Goal: Task Accomplishment & Management: Use online tool/utility

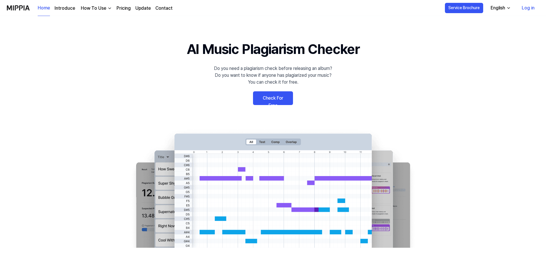
click at [272, 97] on link "Check For Free" at bounding box center [273, 98] width 40 height 14
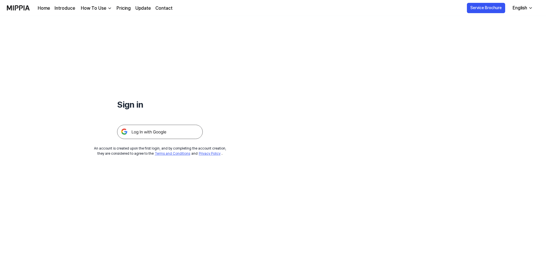
click at [162, 129] on img at bounding box center [160, 132] width 86 height 14
click at [122, 7] on link "Pricing" at bounding box center [123, 8] width 14 height 7
click at [146, 131] on img at bounding box center [160, 132] width 86 height 14
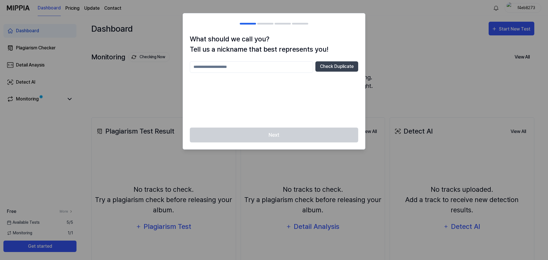
click at [239, 67] on input "text" at bounding box center [251, 66] width 123 height 11
type input "******"
click at [334, 67] on button "Check Duplicate" at bounding box center [336, 66] width 43 height 10
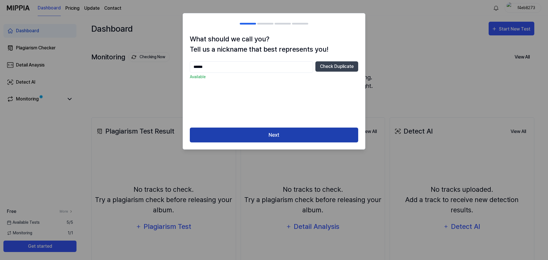
click at [281, 132] on button "Next" at bounding box center [274, 135] width 168 height 15
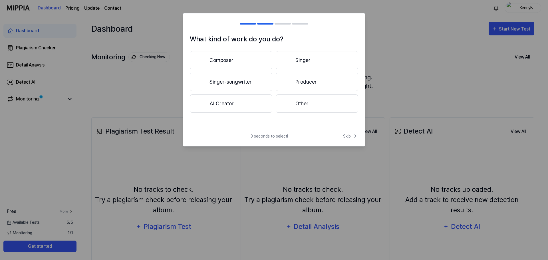
click at [307, 79] on button "Producer" at bounding box center [317, 82] width 83 height 18
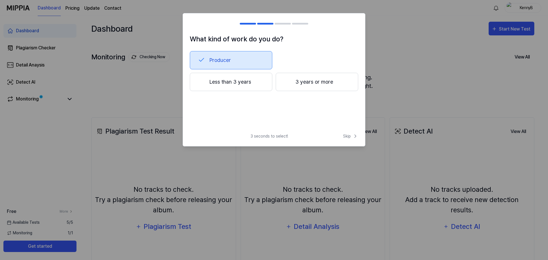
click at [248, 83] on button "Less than 3 years" at bounding box center [231, 82] width 83 height 18
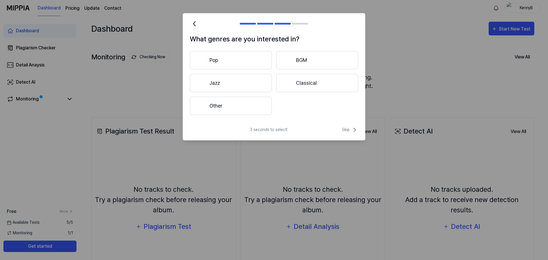
click at [233, 103] on button "Other" at bounding box center [231, 106] width 82 height 18
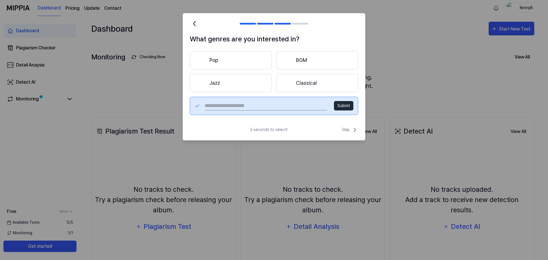
click at [262, 106] on input "text" at bounding box center [266, 105] width 122 height 9
type input "**********"
click at [349, 106] on button "Submit" at bounding box center [343, 105] width 19 height 9
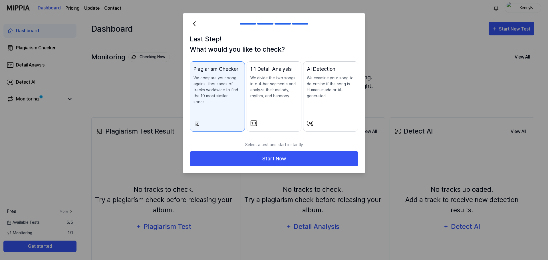
click at [216, 105] on div "Plagiarism Checker We compare your song against thousands of tracks worldwide t…" at bounding box center [218, 90] width 48 height 51
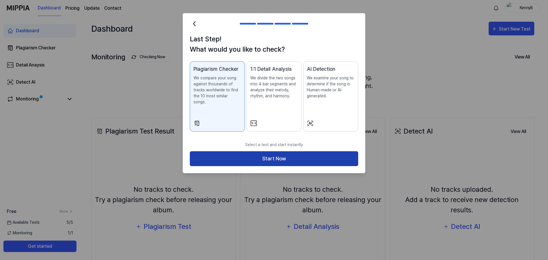
click at [274, 152] on button "Start Now" at bounding box center [274, 158] width 168 height 15
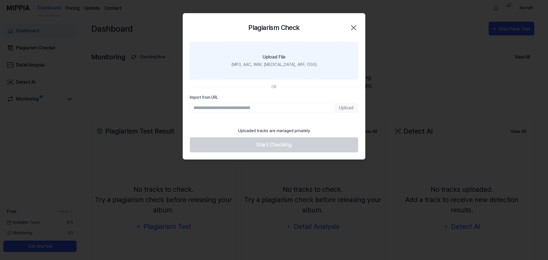
click at [274, 55] on div "Upload File" at bounding box center [274, 57] width 23 height 7
click at [0, 0] on input "Upload File (MP3, AAC, WAV, FLAC, AIFF, OGG)" at bounding box center [0, 0] width 0 height 0
click at [265, 59] on div "Upload File" at bounding box center [274, 57] width 23 height 7
click at [0, 0] on input "Upload File (MP3, AAC, WAV, FLAC, AIFF, OGG)" at bounding box center [0, 0] width 0 height 0
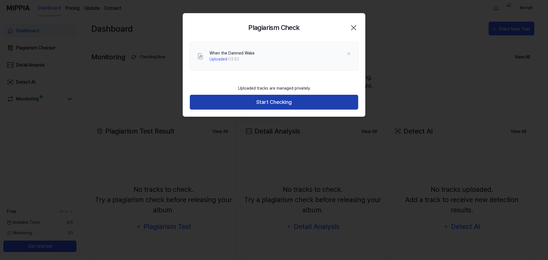
click at [270, 101] on button "Start Checking" at bounding box center [274, 102] width 168 height 15
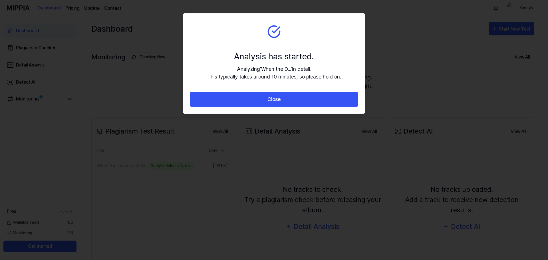
click at [273, 97] on button "Close" at bounding box center [274, 99] width 168 height 15
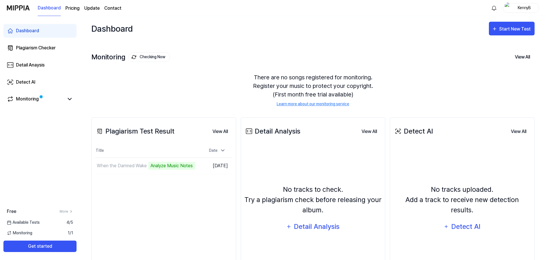
click at [313, 103] on link "Learn more about our monitoring service" at bounding box center [313, 104] width 73 height 6
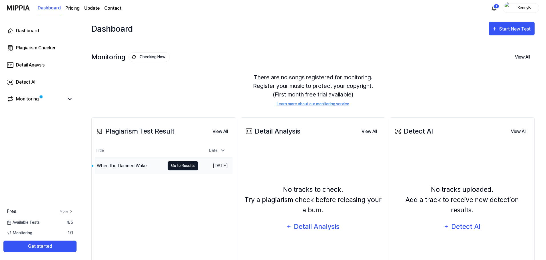
click at [184, 166] on button "Go to Results" at bounding box center [183, 165] width 31 height 9
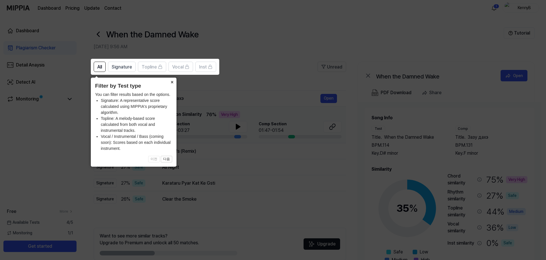
click at [172, 80] on button "×" at bounding box center [171, 82] width 9 height 8
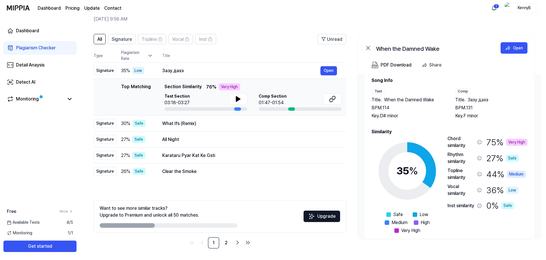
scroll to position [9, 0]
click at [224, 244] on link "2" at bounding box center [225, 242] width 11 height 11
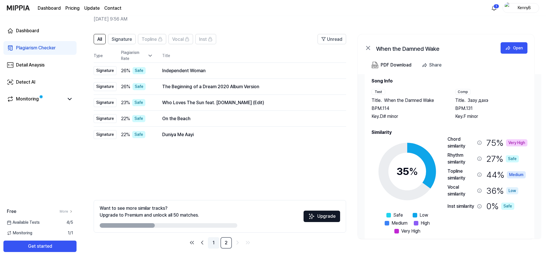
click at [211, 242] on link "1" at bounding box center [213, 242] width 11 height 11
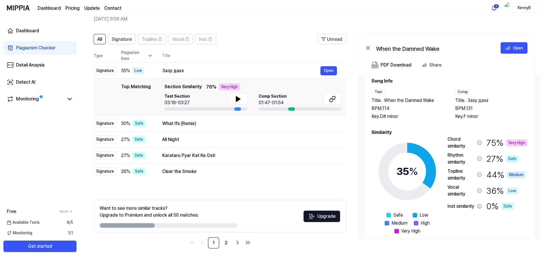
click at [383, 228] on div "Safe Low Medium High Very High" at bounding box center [407, 223] width 50 height 23
click at [382, 227] on div "Safe Low Medium High Very High" at bounding box center [407, 223] width 50 height 23
click at [130, 182] on div "All Signature Topline Vocal Inst Unread All Signature Topline Vocal Inst Type P…" at bounding box center [220, 141] width 252 height 215
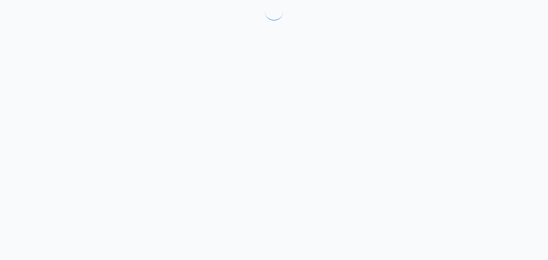
click at [130, 182] on div at bounding box center [274, 130] width 548 height 260
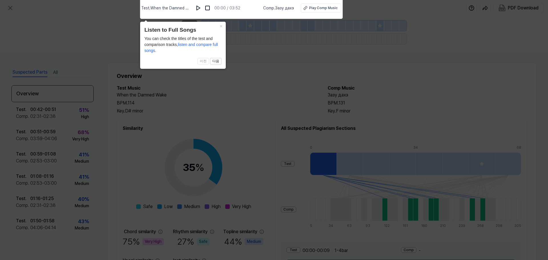
click at [229, 95] on icon at bounding box center [274, 128] width 548 height 263
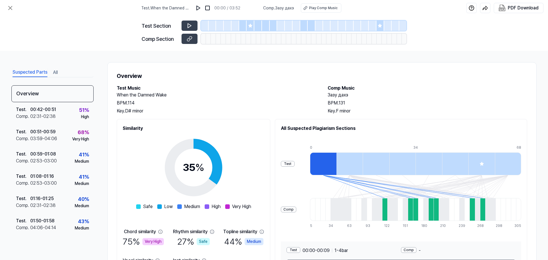
click at [229, 95] on h2 "When the Damned Wake" at bounding box center [217, 95] width 200 height 7
click at [200, 7] on img at bounding box center [199, 8] width 6 height 6
click at [203, 2] on div "Test . When the Damned Wake 00:01 / 03:52 Comp . Зазу дахэ Play Comp Music" at bounding box center [241, 8] width 199 height 16
click at [200, 8] on img at bounding box center [199, 8] width 6 height 6
click at [189, 26] on icon at bounding box center [190, 26] width 6 height 6
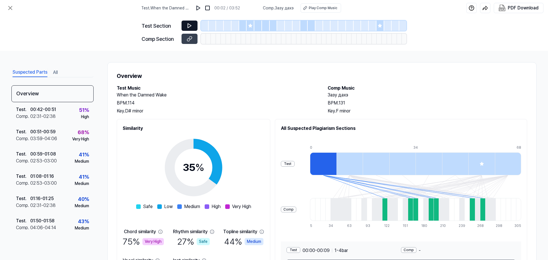
click at [189, 25] on icon at bounding box center [190, 26] width 6 height 6
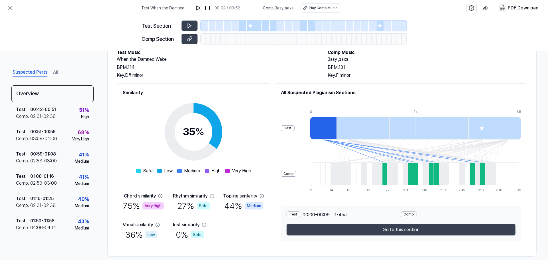
scroll to position [44, 0]
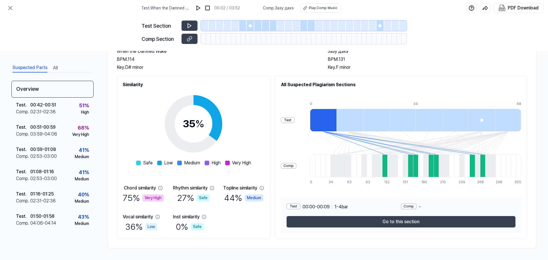
click at [56, 68] on button "All" at bounding box center [55, 67] width 5 height 9
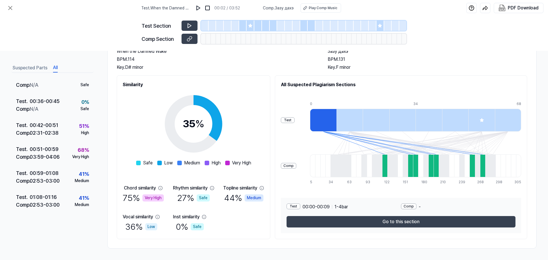
scroll to position [104, 0]
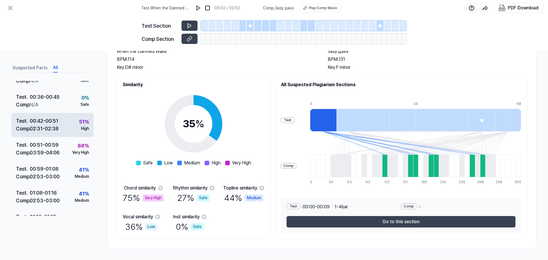
click at [52, 129] on div "02:31 - 02:38" at bounding box center [44, 129] width 29 height 8
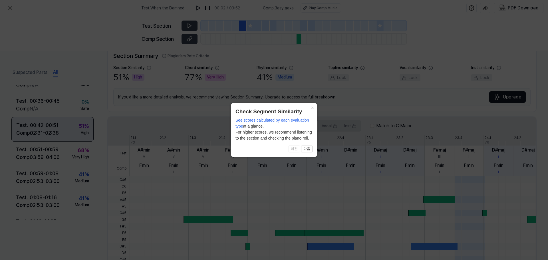
scroll to position [104, 0]
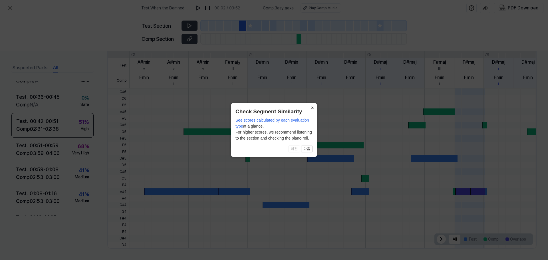
click at [314, 106] on button "×" at bounding box center [312, 107] width 9 height 8
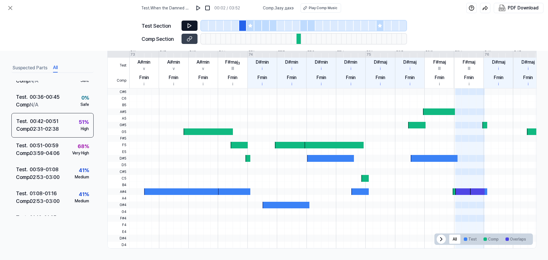
click at [187, 23] on icon at bounding box center [190, 26] width 6 height 6
click at [189, 38] on icon at bounding box center [188, 39] width 3 height 3
click at [185, 23] on button at bounding box center [190, 26] width 16 height 10
click at [197, 5] on img at bounding box center [199, 8] width 6 height 6
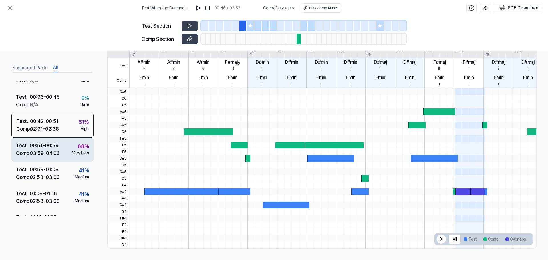
click at [51, 152] on div "03:59 - 04:06" at bounding box center [45, 153] width 30 height 8
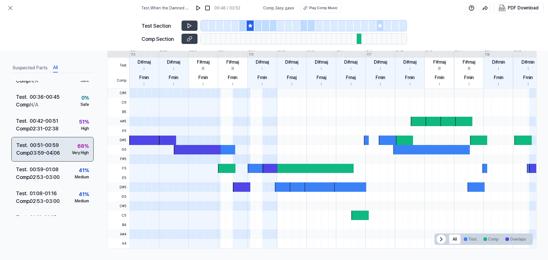
click at [54, 150] on div "03:59 - 04:06" at bounding box center [45, 153] width 30 height 8
click at [55, 151] on div "03:59 - 04:06" at bounding box center [45, 153] width 30 height 8
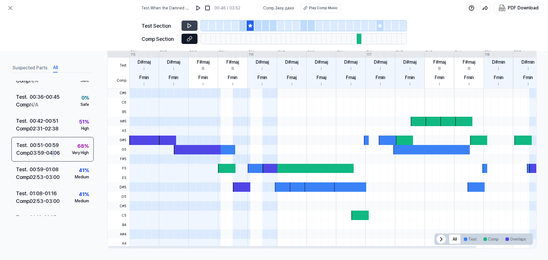
click at [188, 35] on button at bounding box center [190, 39] width 16 height 10
click at [440, 239] on icon at bounding box center [441, 239] width 7 height 7
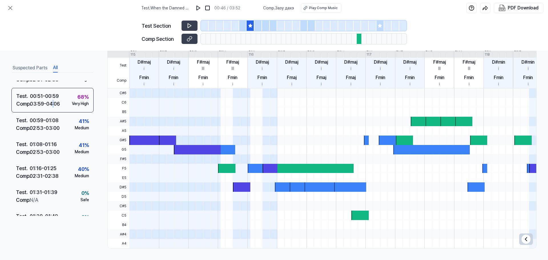
scroll to position [158, 0]
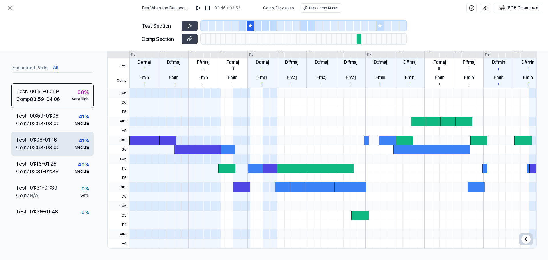
click at [49, 143] on div "01:08 - 01:16" at bounding box center [43, 140] width 27 height 8
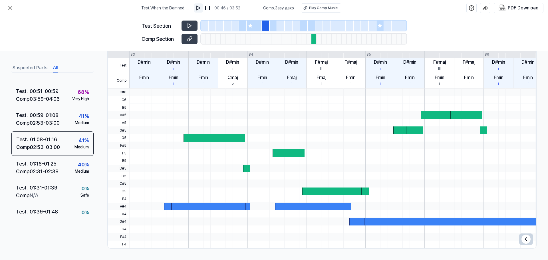
click at [199, 8] on img at bounding box center [199, 8] width 6 height 6
click at [186, 37] on button at bounding box center [190, 39] width 16 height 10
click at [322, 5] on div "Play Comp Music" at bounding box center [323, 7] width 29 height 5
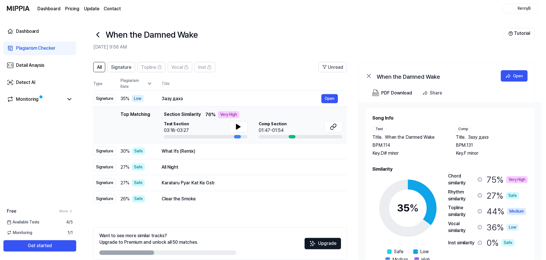
scroll to position [28, 0]
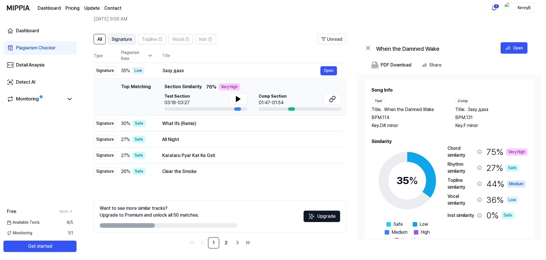
click at [112, 37] on span "Signature" at bounding box center [122, 39] width 20 height 7
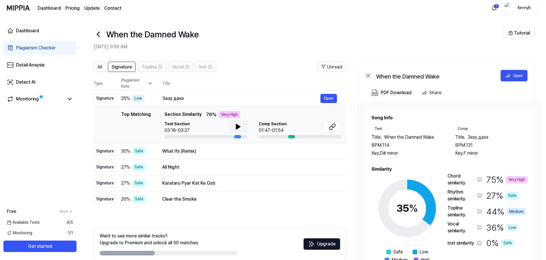
click at [236, 125] on icon at bounding box center [238, 126] width 4 height 5
click at [237, 124] on icon at bounding box center [238, 126] width 7 height 7
click at [335, 125] on icon at bounding box center [333, 126] width 3 height 4
click at [147, 67] on span "Topline" at bounding box center [149, 67] width 15 height 7
click at [179, 64] on span "Vocal" at bounding box center [177, 67] width 11 height 7
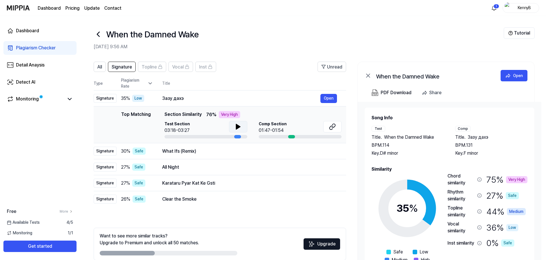
scroll to position [18, 0]
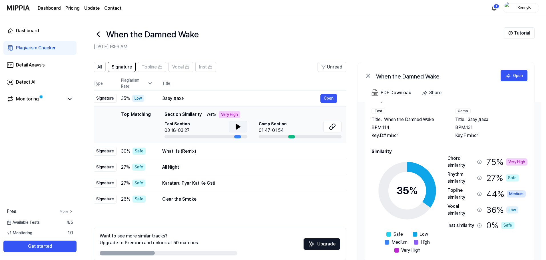
click at [48, 6] on link "Dashboard" at bounding box center [49, 8] width 23 height 7
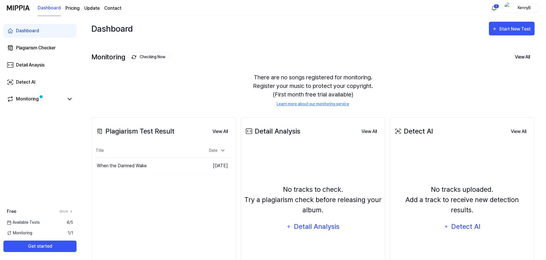
click at [314, 103] on link "Learn more about our monitoring service" at bounding box center [313, 104] width 73 height 6
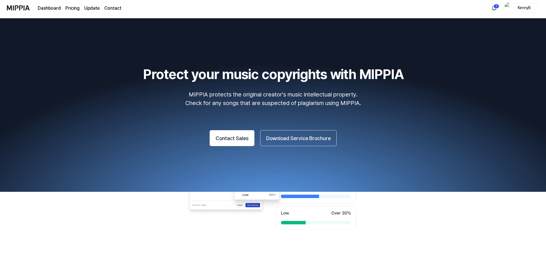
scroll to position [542, 0]
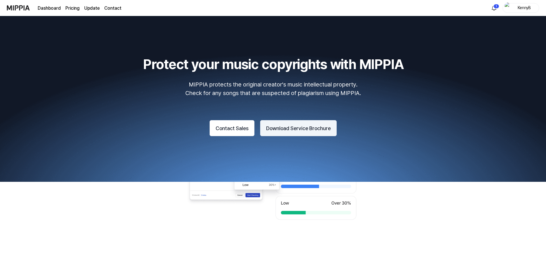
click at [311, 131] on button "Download Service Brochure" at bounding box center [298, 128] width 77 height 16
click at [68, 5] on page\) "Pricing" at bounding box center [72, 8] width 14 height 7
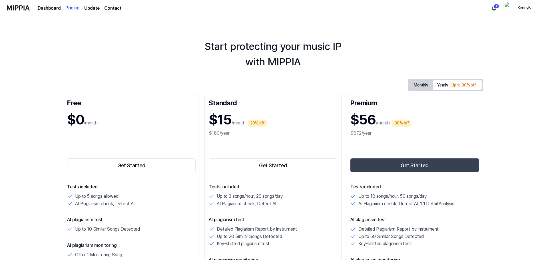
click at [91, 6] on link "Update" at bounding box center [91, 8] width 15 height 7
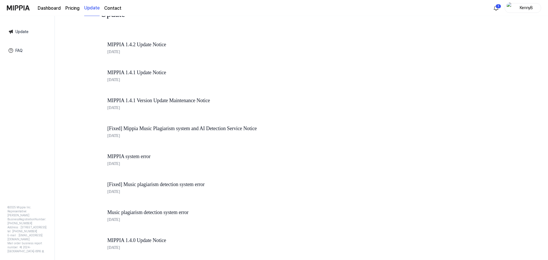
scroll to position [29, 0]
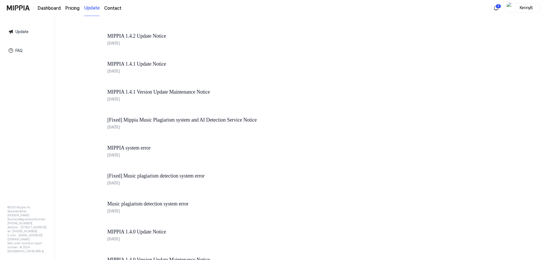
click at [19, 51] on link "FAQ" at bounding box center [27, 50] width 47 height 13
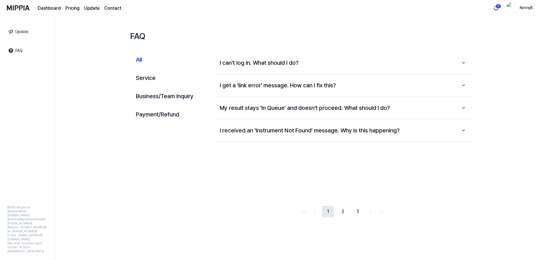
click at [343, 210] on button "2" at bounding box center [342, 211] width 11 height 11
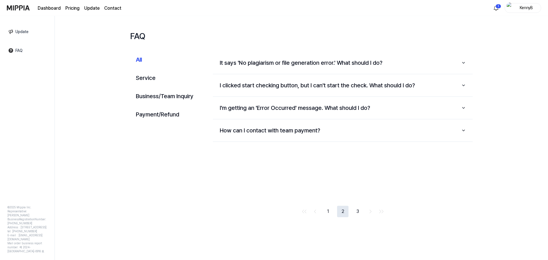
click at [358, 210] on button "3" at bounding box center [357, 211] width 11 height 11
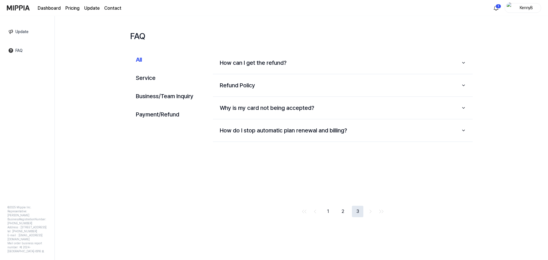
drag, startPoint x: 286, startPoint y: 227, endPoint x: 183, endPoint y: 165, distance: 120.3
click at [284, 227] on div "FAQ All Service Business/Team Inquiry Payment/Refund All Service Business/Team …" at bounding box center [301, 138] width 493 height 244
click at [153, 81] on button "Service" at bounding box center [164, 78] width 69 height 16
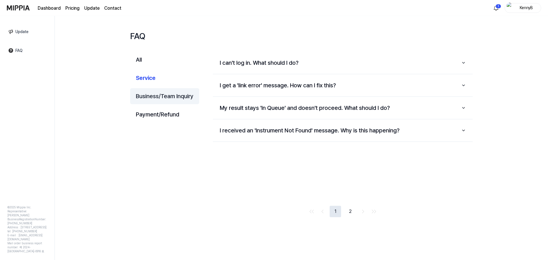
click at [158, 94] on button "Business/Team Inquiry" at bounding box center [164, 96] width 69 height 16
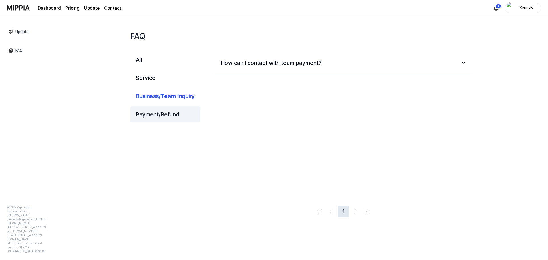
click at [164, 118] on button "Payment/Refund" at bounding box center [165, 114] width 70 height 16
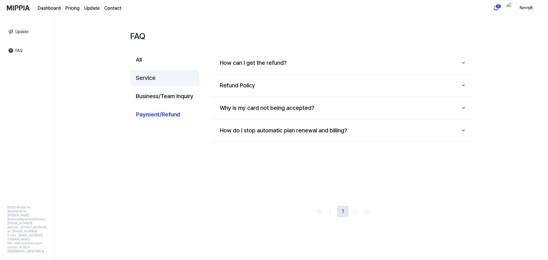
click at [146, 80] on button "Service" at bounding box center [164, 78] width 69 height 16
